Goal: Check status

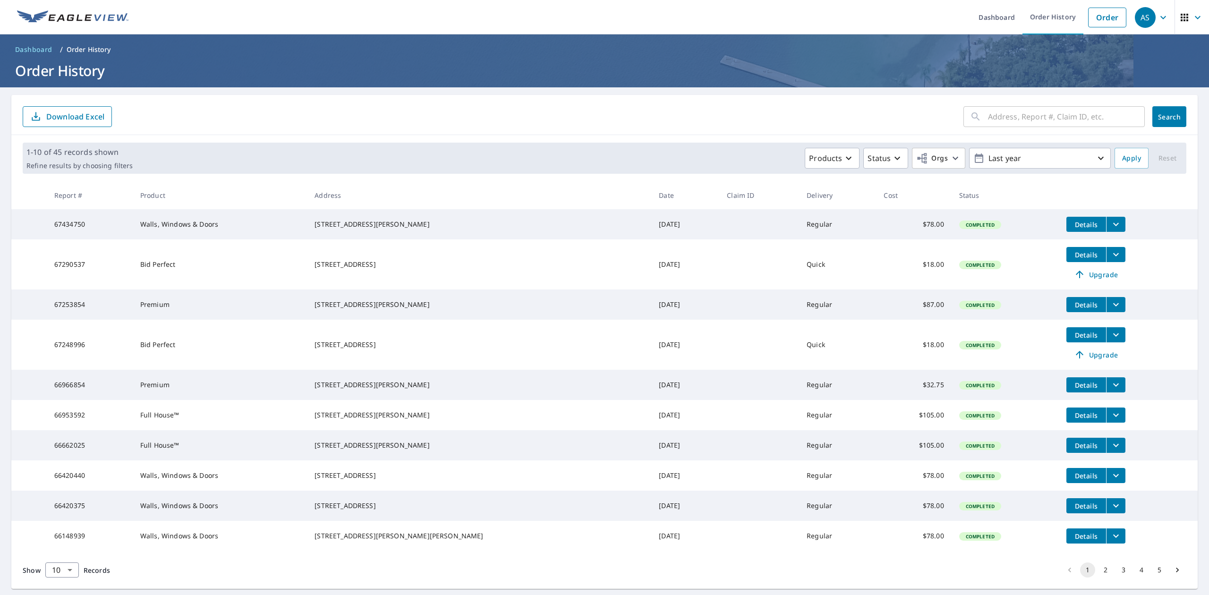
click at [998, 112] on input "text" at bounding box center [1066, 116] width 157 height 26
type input "7270"
click button "Search" at bounding box center [1169, 116] width 34 height 21
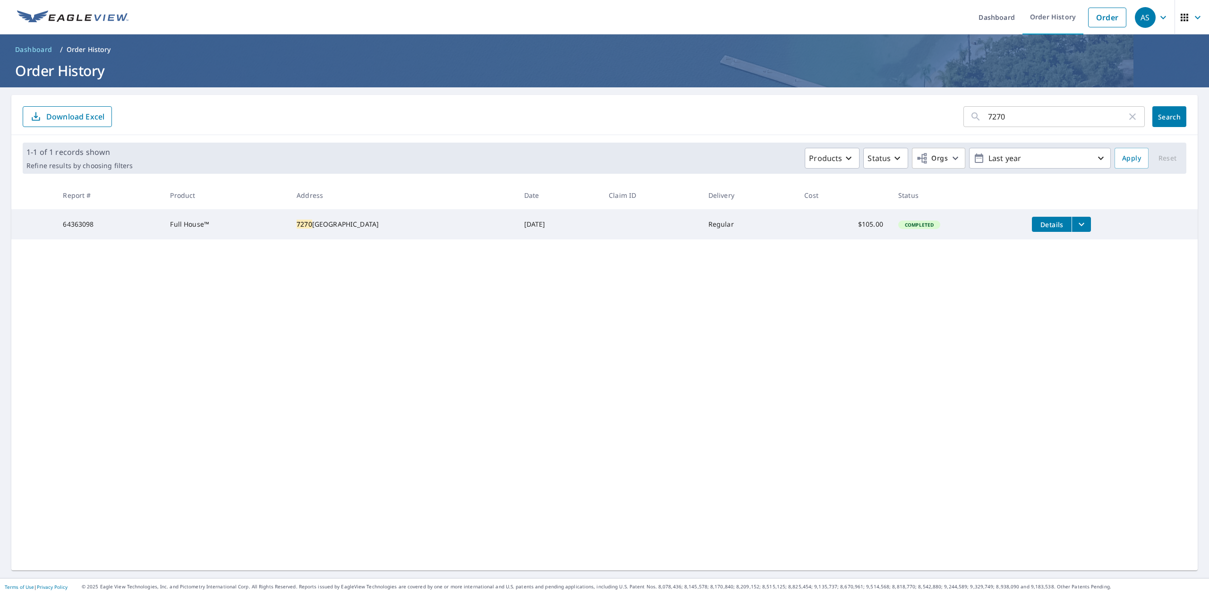
click at [1076, 226] on icon "filesDropdownBtn-64363098" at bounding box center [1081, 224] width 11 height 11
click at [983, 180] on icon "button" at bounding box center [980, 179] width 11 height 11
